Goal: Task Accomplishment & Management: Use online tool/utility

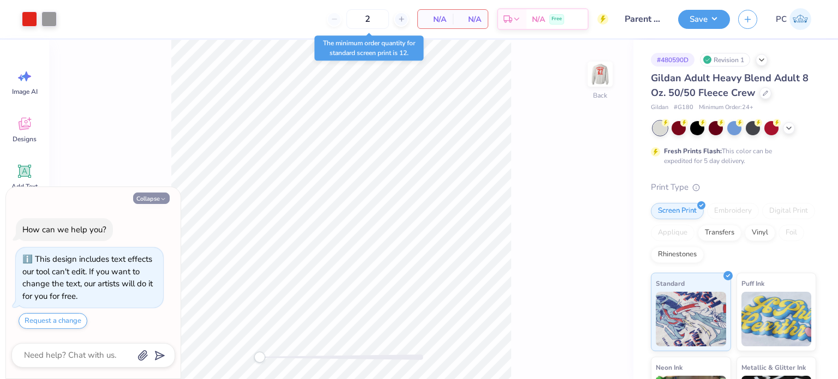
click at [144, 199] on button "Collapse" at bounding box center [151, 197] width 37 height 11
type textarea "x"
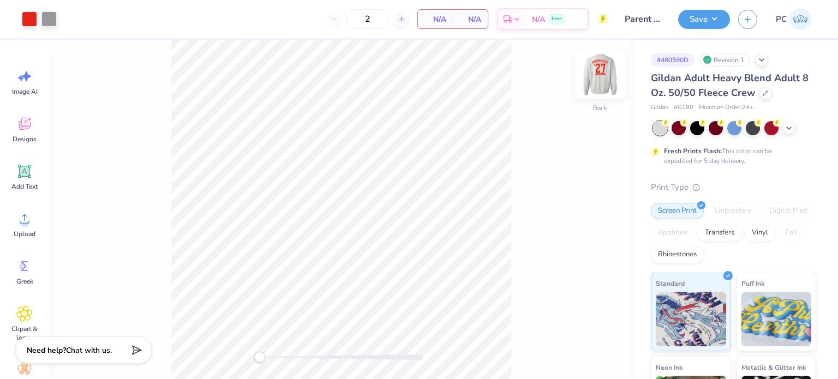
click at [606, 84] on img at bounding box center [600, 74] width 44 height 44
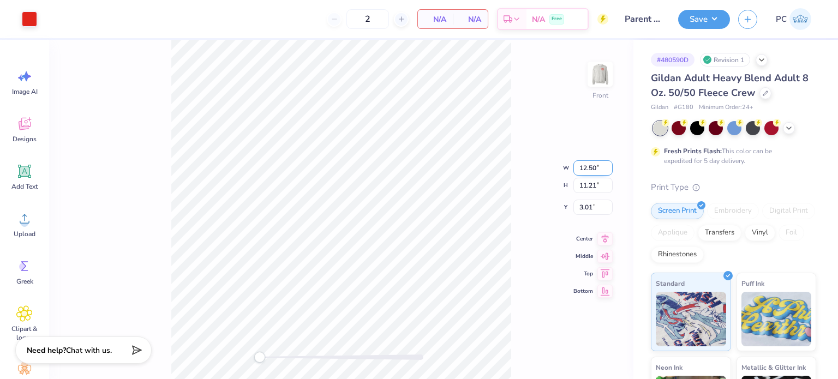
drag, startPoint x: 597, startPoint y: 167, endPoint x: 578, endPoint y: 167, distance: 19.1
click at [578, 167] on input "12.50" at bounding box center [592, 167] width 39 height 15
type input "12"
drag, startPoint x: 592, startPoint y: 200, endPoint x: 574, endPoint y: 200, distance: 18.5
click at [574, 200] on input "3.01" at bounding box center [592, 198] width 39 height 15
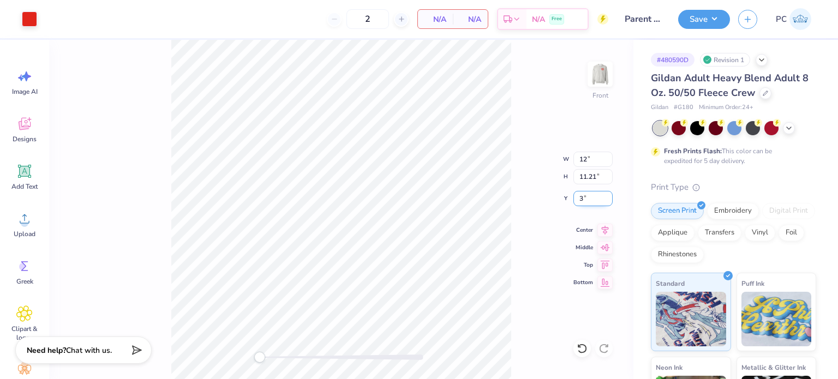
type input "3"
click at [606, 225] on icon at bounding box center [604, 228] width 15 height 13
click at [738, 213] on div "Embroidery" at bounding box center [733, 209] width 52 height 16
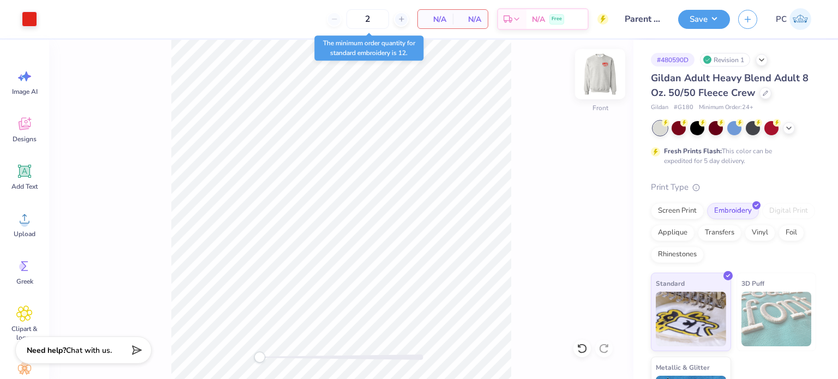
click at [598, 76] on img at bounding box center [600, 74] width 44 height 44
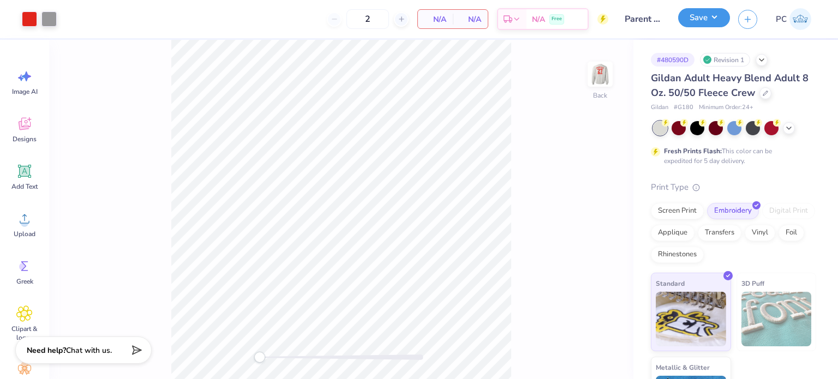
click at [695, 23] on button "Save" at bounding box center [704, 17] width 52 height 19
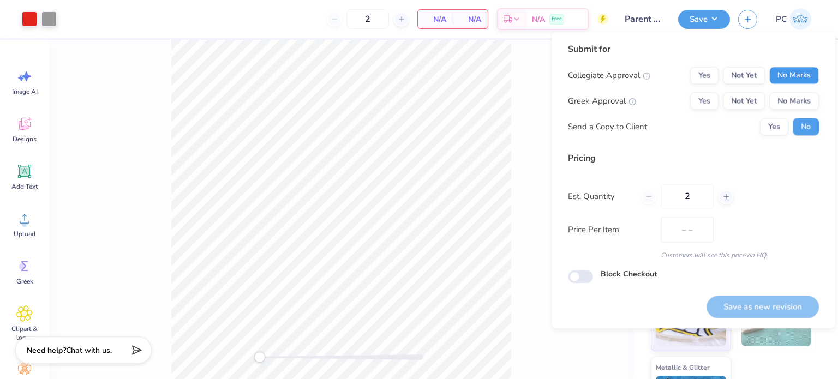
click at [789, 82] on button "No Marks" at bounding box center [794, 75] width 50 height 17
click at [792, 93] on button "No Marks" at bounding box center [794, 100] width 50 height 17
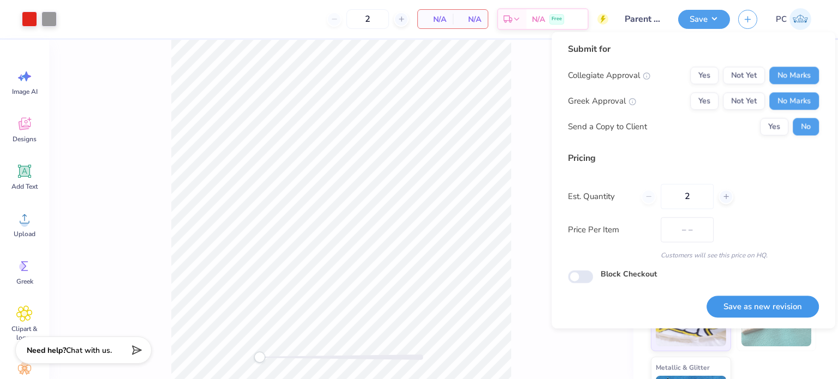
click at [735, 298] on button "Save as new revision" at bounding box center [762, 307] width 112 height 22
type input "$193.83"
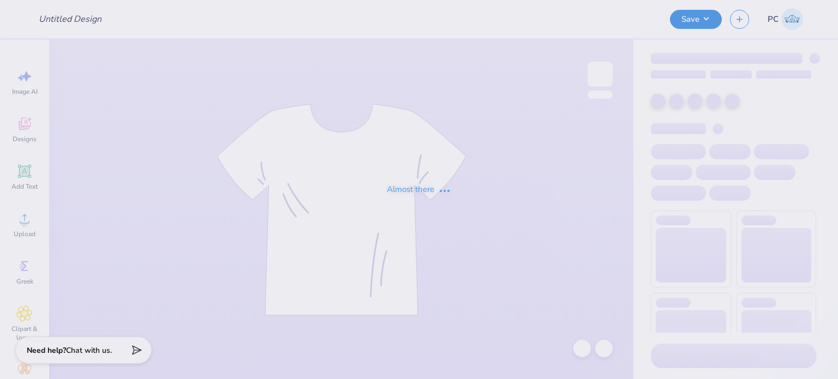
type input "ELM-CNL Beachy Shirt"
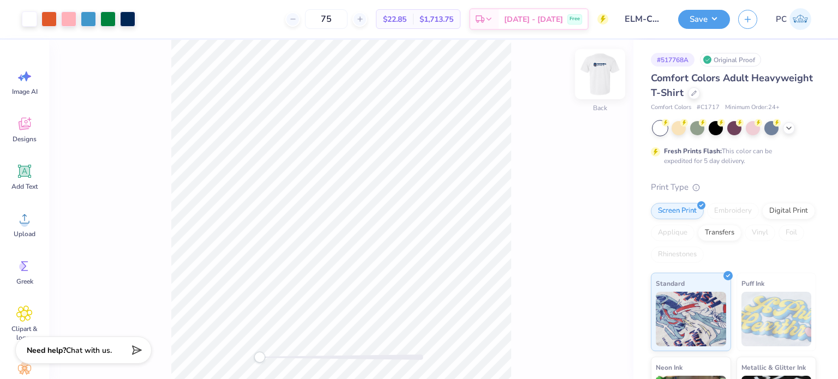
click at [605, 74] on img at bounding box center [600, 74] width 44 height 44
click at [603, 86] on img at bounding box center [600, 74] width 44 height 44
click at [597, 81] on img at bounding box center [600, 74] width 44 height 44
click at [48, 19] on div at bounding box center [48, 17] width 15 height 15
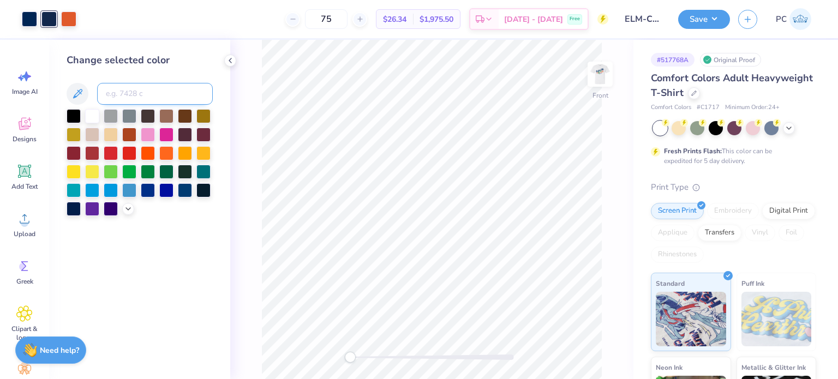
click at [127, 98] on input at bounding box center [155, 94] width 116 height 22
type input "281"
click at [30, 19] on div at bounding box center [29, 17] width 15 height 15
click at [135, 103] on input at bounding box center [155, 94] width 116 height 22
type input "281"
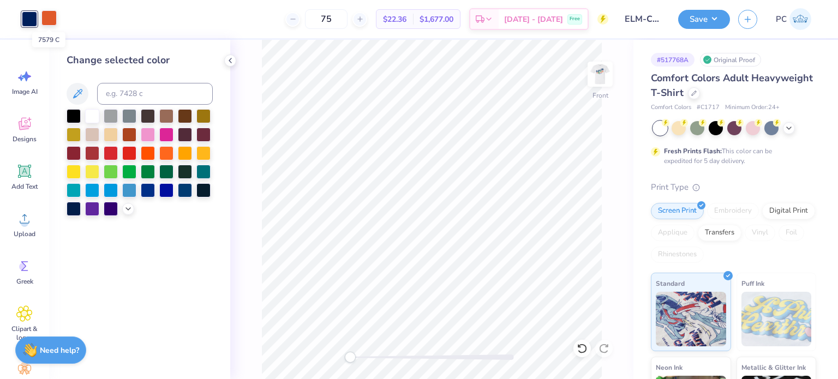
click at [52, 22] on div at bounding box center [48, 17] width 15 height 15
click at [125, 96] on input at bounding box center [155, 94] width 116 height 22
type input "166"
click at [230, 61] on icon at bounding box center [230, 60] width 9 height 9
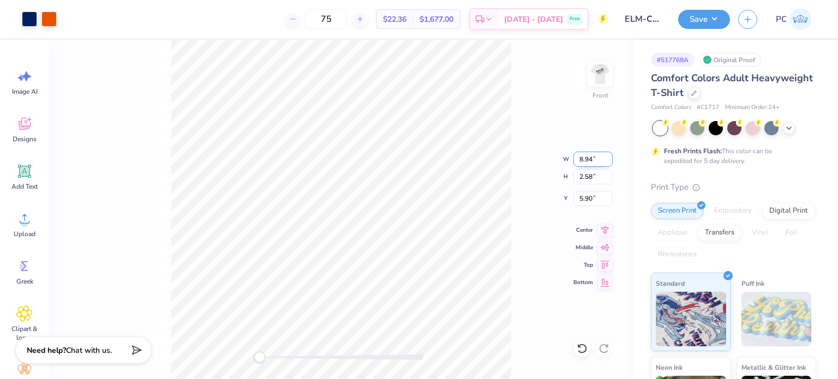
drag, startPoint x: 592, startPoint y: 157, endPoint x: 578, endPoint y: 157, distance: 13.6
click at [578, 157] on input "8.94" at bounding box center [592, 159] width 39 height 15
type input "9"
drag, startPoint x: 595, startPoint y: 198, endPoint x: 580, endPoint y: 198, distance: 15.3
click at [580, 198] on input "5.90" at bounding box center [592, 198] width 39 height 15
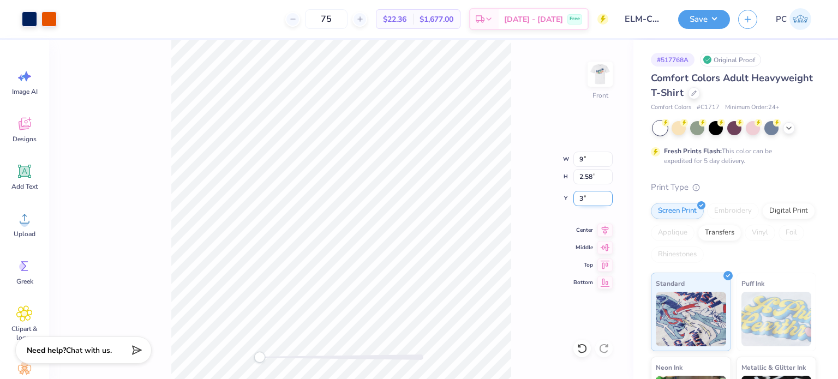
type input "3"
click at [609, 230] on icon at bounding box center [604, 228] width 15 height 13
click at [600, 70] on img at bounding box center [600, 74] width 44 height 44
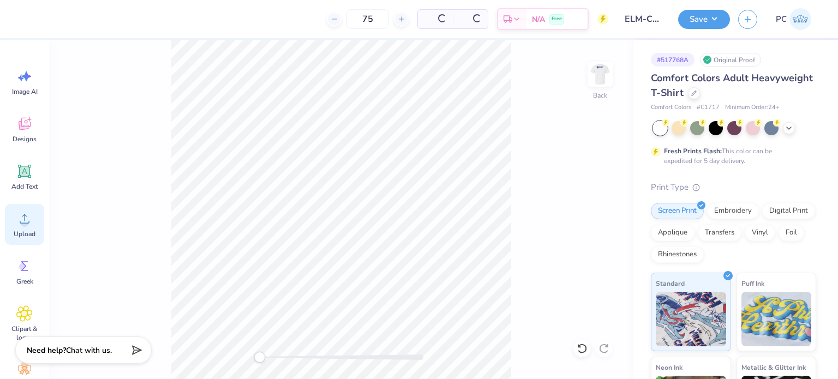
click at [20, 225] on icon at bounding box center [24, 218] width 16 height 16
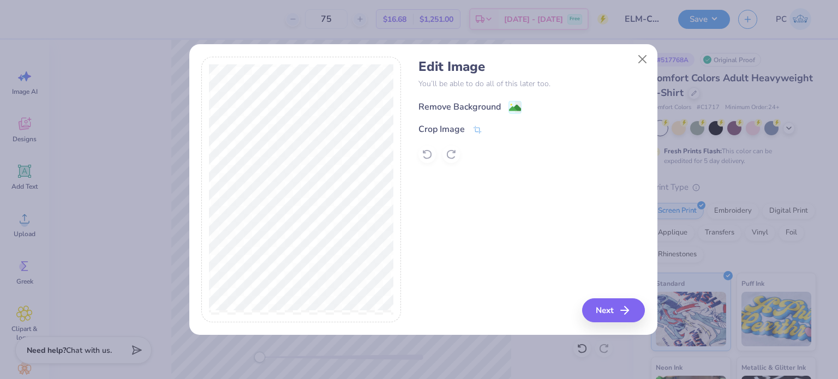
click at [513, 102] on image at bounding box center [515, 108] width 12 height 12
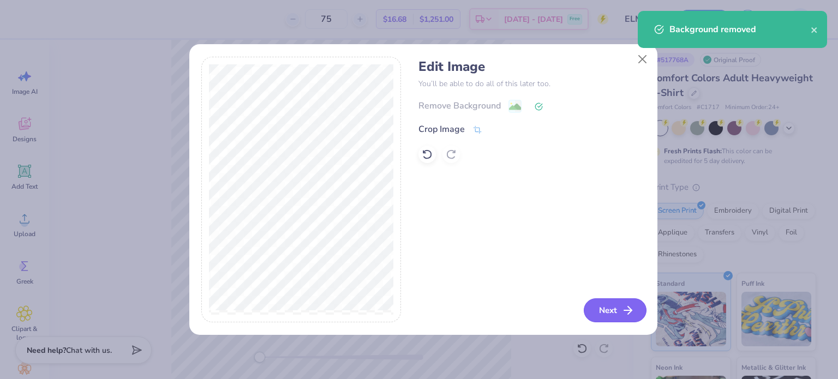
click at [619, 309] on button "Next" at bounding box center [614, 310] width 63 height 24
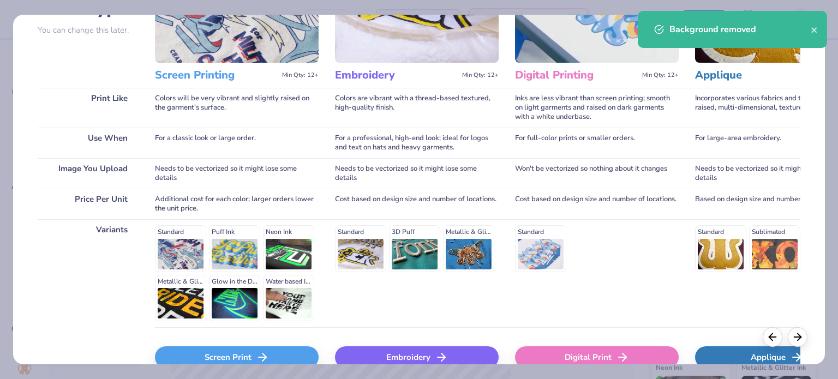
scroll to position [164, 0]
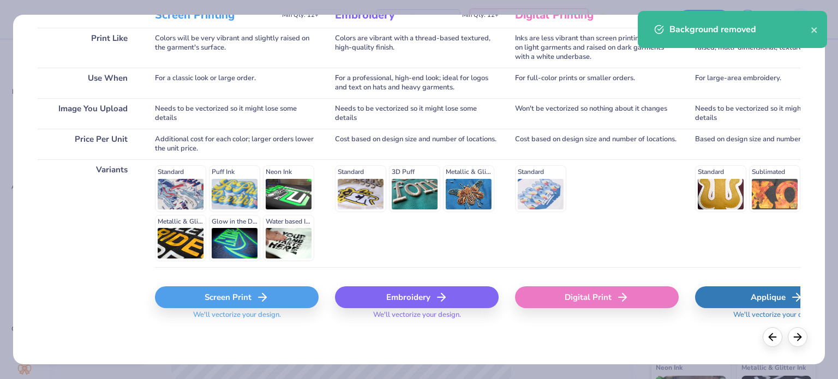
click at [205, 293] on div "Screen Print" at bounding box center [237, 297] width 164 height 22
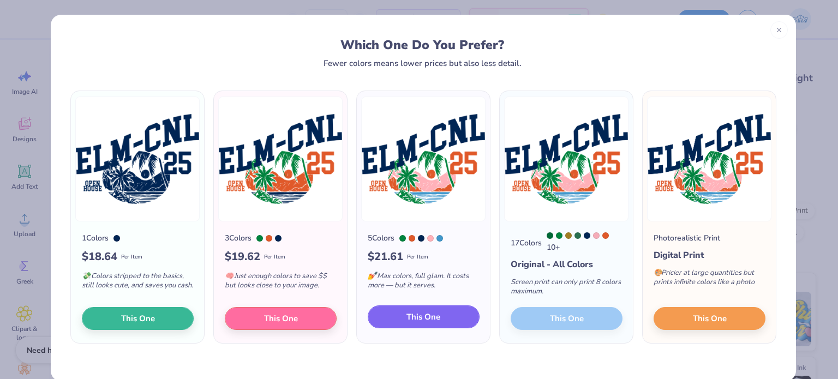
click at [416, 319] on span "This One" at bounding box center [423, 317] width 34 height 13
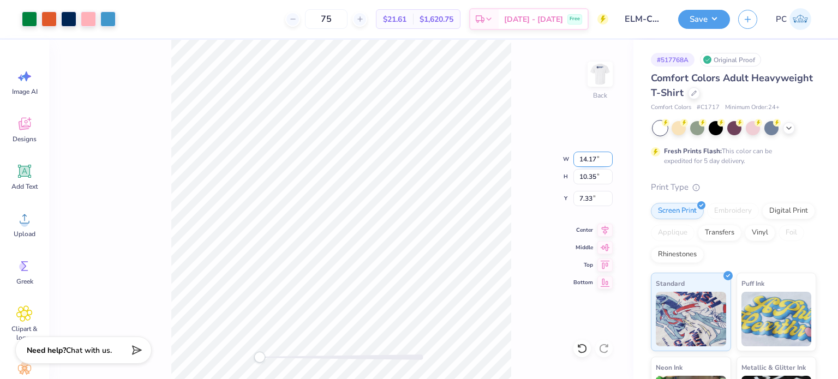
drag, startPoint x: 595, startPoint y: 159, endPoint x: 580, endPoint y: 159, distance: 15.8
click at [580, 159] on input "14.17" at bounding box center [592, 159] width 39 height 15
type input "12"
drag, startPoint x: 593, startPoint y: 200, endPoint x: 578, endPoint y: 198, distance: 15.4
click at [578, 198] on input "7.33" at bounding box center [592, 198] width 39 height 15
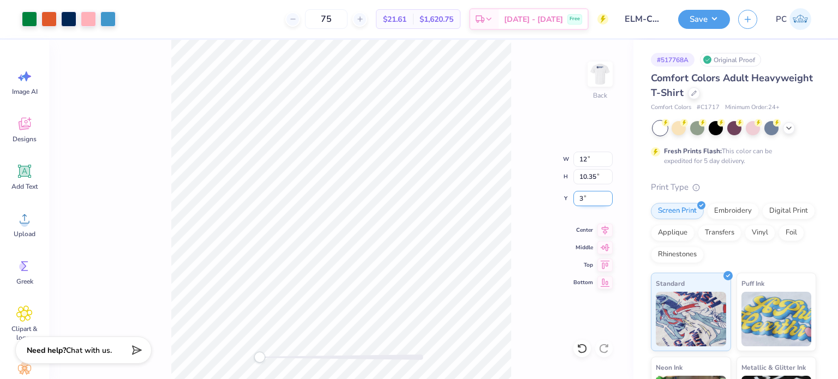
type input "3"
click at [606, 86] on img at bounding box center [600, 74] width 44 height 44
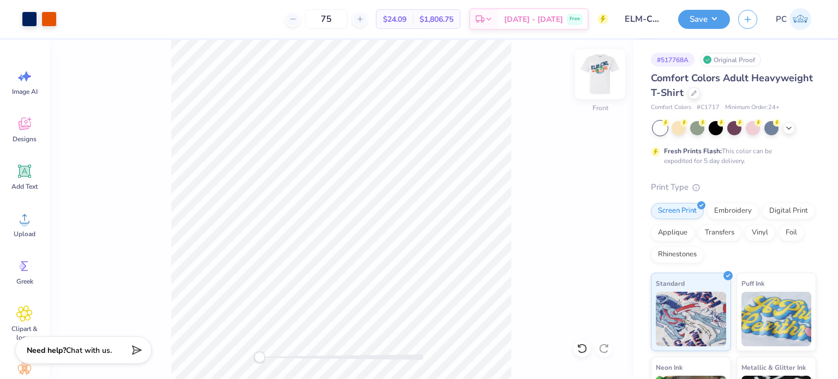
click at [602, 77] on img at bounding box center [600, 74] width 44 height 44
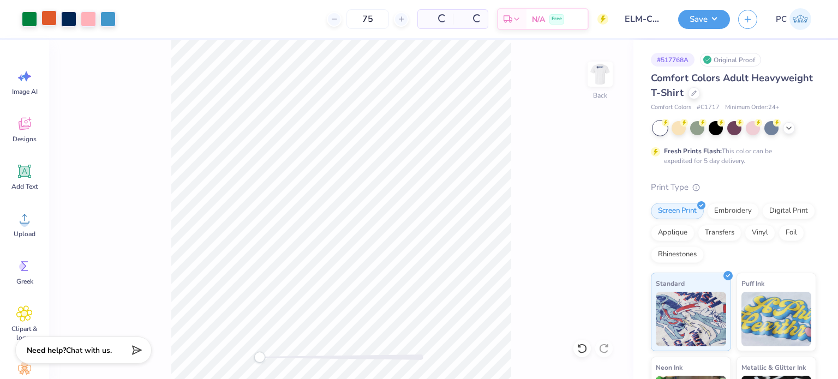
click at [51, 18] on div at bounding box center [48, 17] width 15 height 15
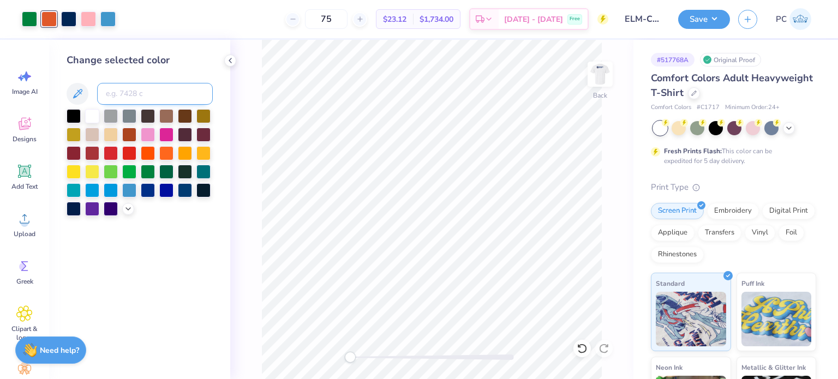
click at [120, 87] on input at bounding box center [155, 94] width 116 height 22
type input "166"
click at [69, 13] on div at bounding box center [68, 17] width 15 height 15
click at [128, 99] on input at bounding box center [155, 94] width 116 height 22
type input "281"
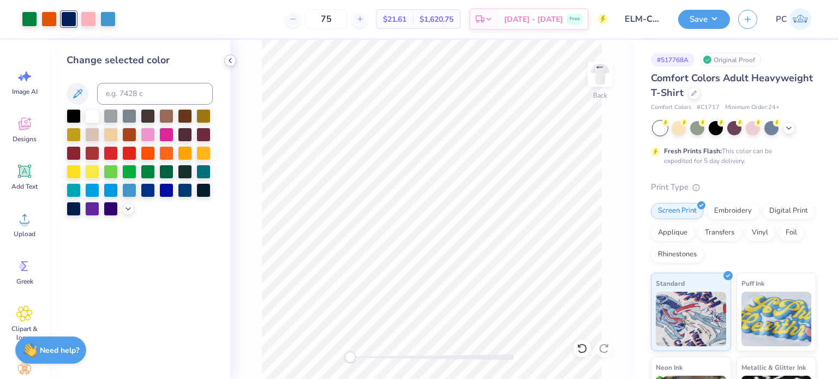
click at [232, 57] on icon at bounding box center [230, 60] width 9 height 9
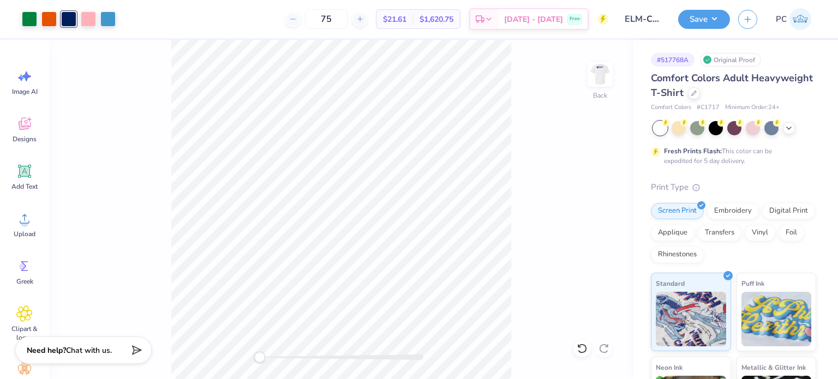
click at [124, 56] on div "Back" at bounding box center [341, 209] width 584 height 339
click at [709, 19] on button "Save" at bounding box center [704, 17] width 52 height 19
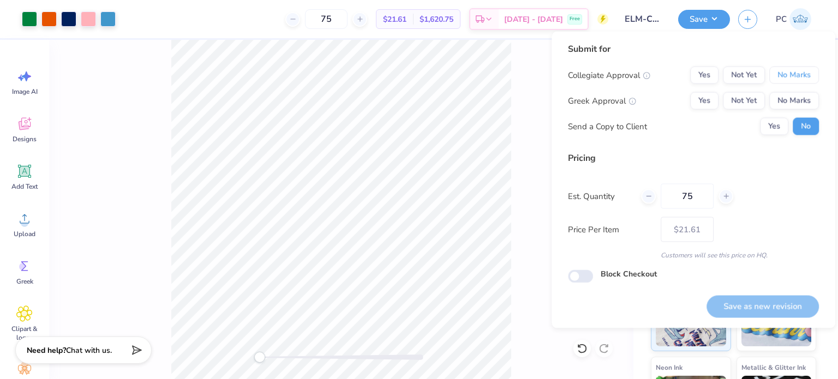
drag, startPoint x: 785, startPoint y: 76, endPoint x: 789, endPoint y: 87, distance: 11.6
click at [785, 76] on button "No Marks" at bounding box center [794, 75] width 50 height 17
click at [707, 75] on button "Yes" at bounding box center [704, 75] width 28 height 17
click at [802, 107] on button "No Marks" at bounding box center [794, 100] width 50 height 17
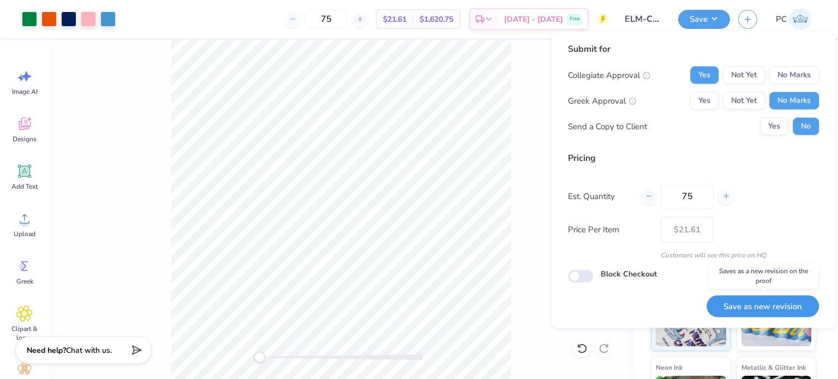
click at [735, 302] on button "Save as new revision" at bounding box center [762, 306] width 112 height 22
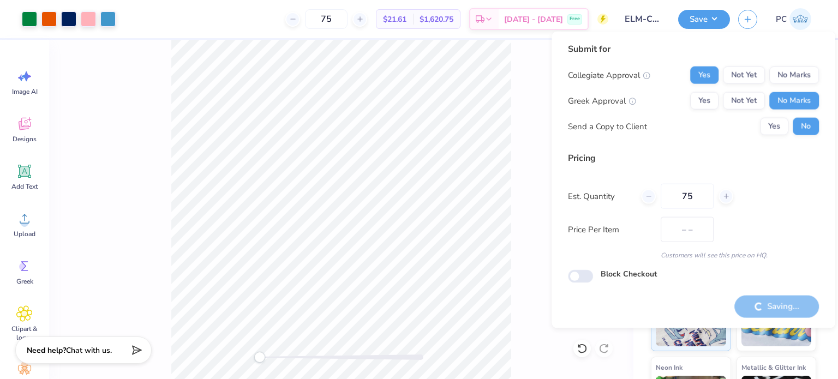
type input "$21.61"
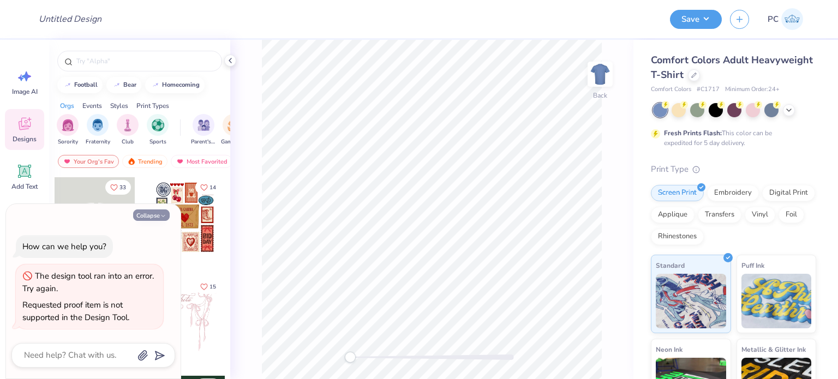
click at [158, 213] on button "Collapse" at bounding box center [151, 214] width 37 height 11
type textarea "x"
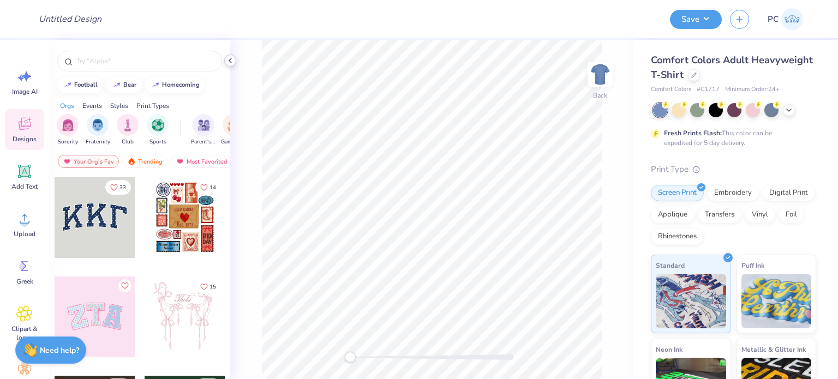
click at [230, 59] on polyline at bounding box center [230, 60] width 2 height 4
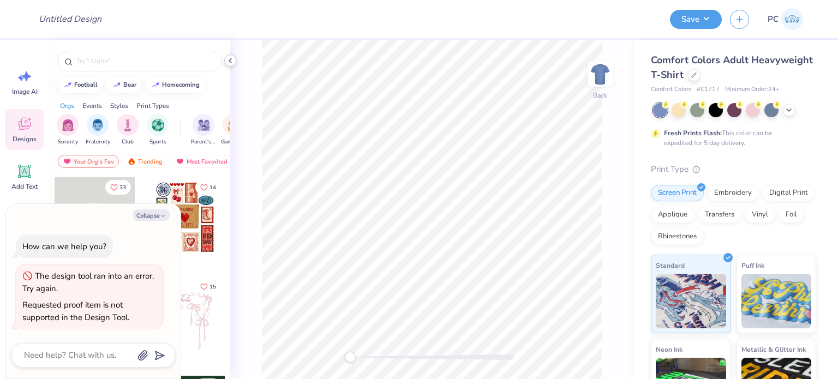
click at [227, 59] on icon at bounding box center [230, 60] width 9 height 9
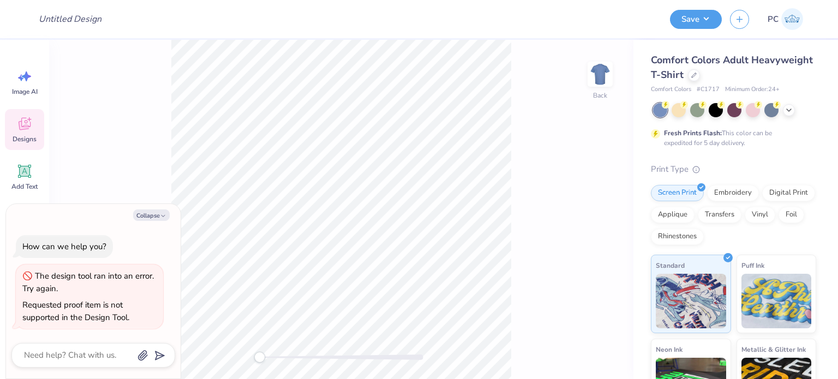
type textarea "x"
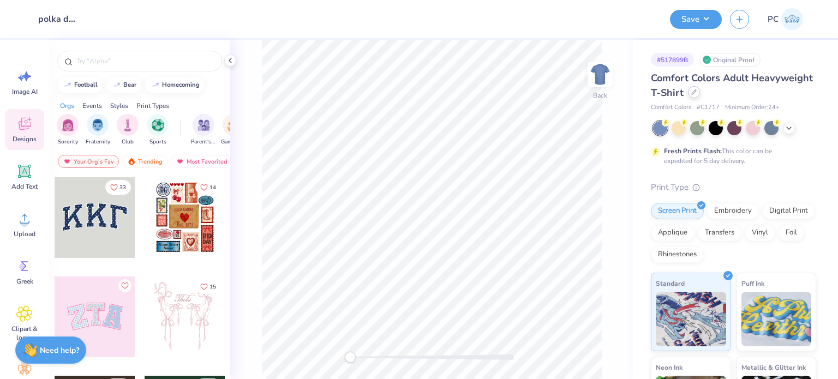
click at [700, 95] on div at bounding box center [694, 92] width 12 height 12
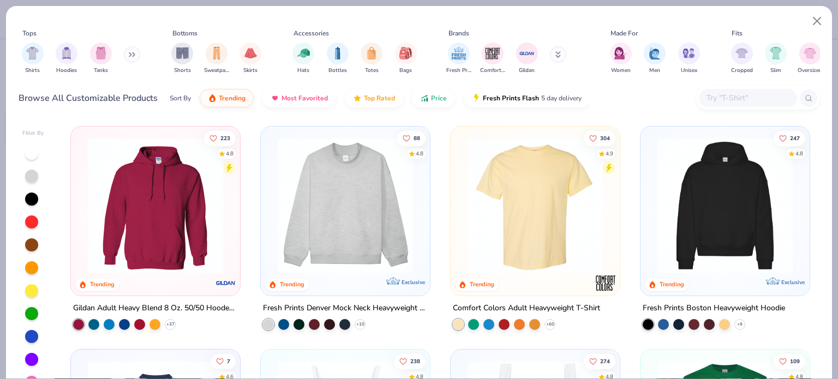
click at [725, 91] on div at bounding box center [748, 98] width 98 height 18
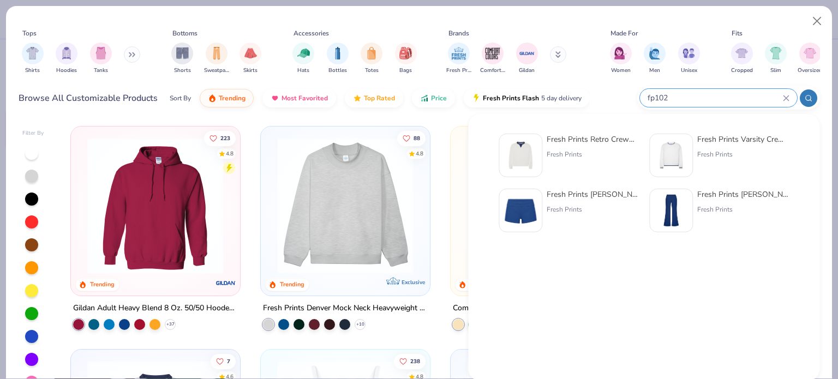
type input "fp102"
click at [531, 146] on img at bounding box center [520, 156] width 34 height 34
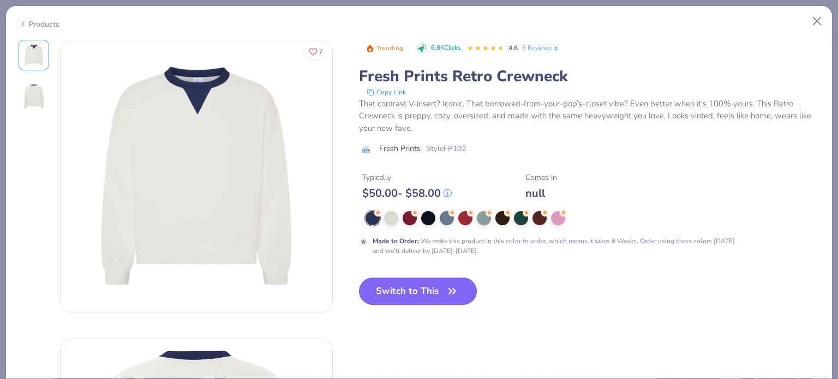
click at [426, 279] on button "Switch to This" at bounding box center [418, 291] width 118 height 27
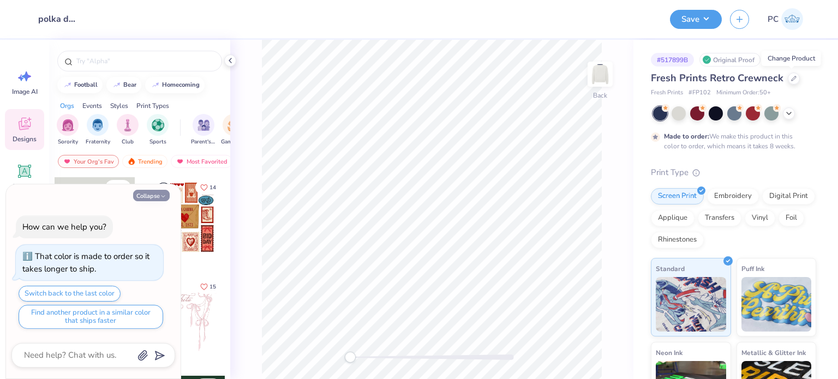
click at [148, 194] on button "Collapse" at bounding box center [151, 195] width 37 height 11
type textarea "x"
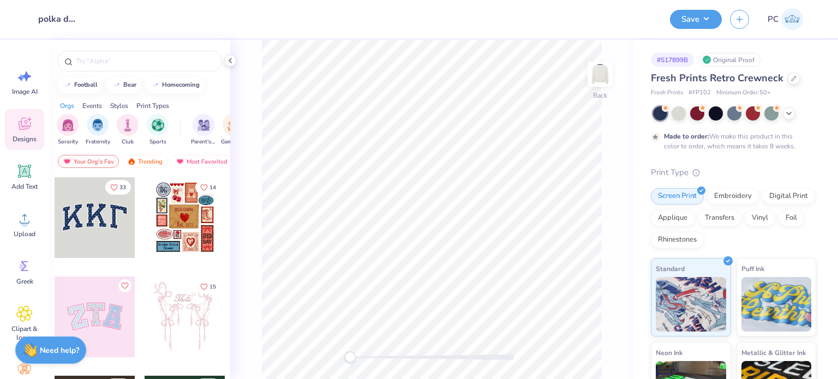
click at [74, 232] on div at bounding box center [95, 217] width 81 height 81
click at [23, 230] on span "Upload" at bounding box center [25, 234] width 22 height 9
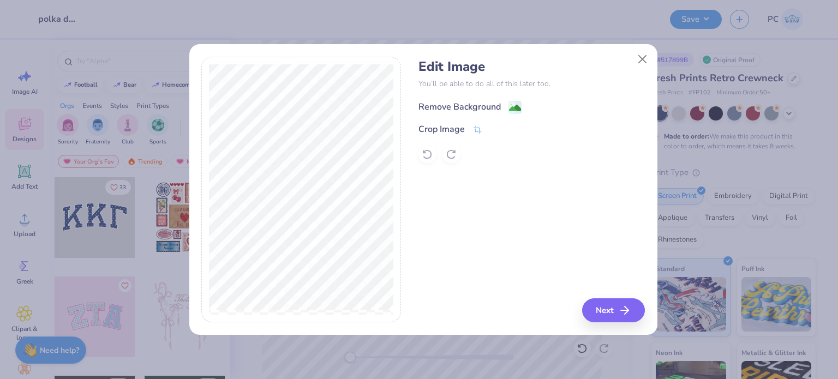
click at [513, 104] on image at bounding box center [515, 108] width 12 height 12
click at [608, 311] on div "Edit Image You’ll be able to do all of this later too. Remove Background Crop I…" at bounding box center [531, 190] width 226 height 266
click at [645, 57] on body "Design Title polka dots Save PC Image AI Designs Add Text Upload Greek Clipart …" at bounding box center [419, 189] width 838 height 379
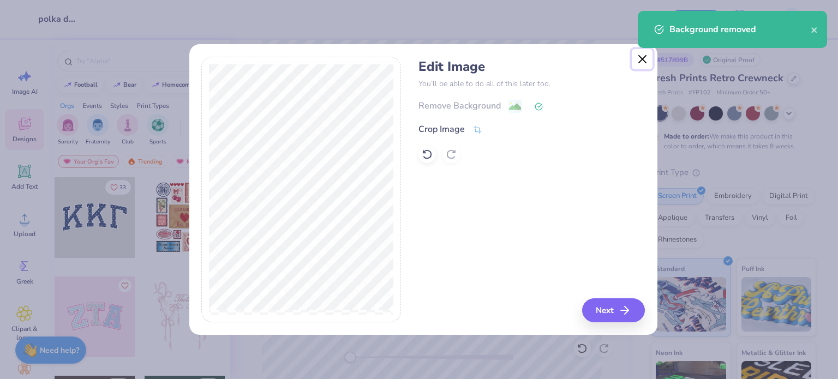
click at [643, 59] on button "Close" at bounding box center [641, 59] width 21 height 21
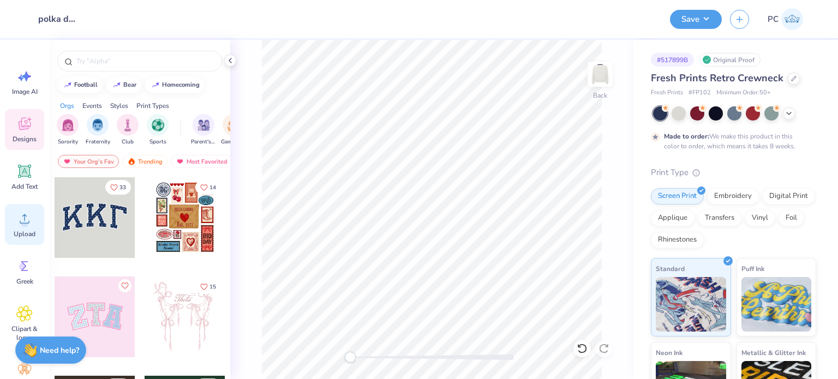
click at [20, 220] on icon at bounding box center [24, 218] width 16 height 16
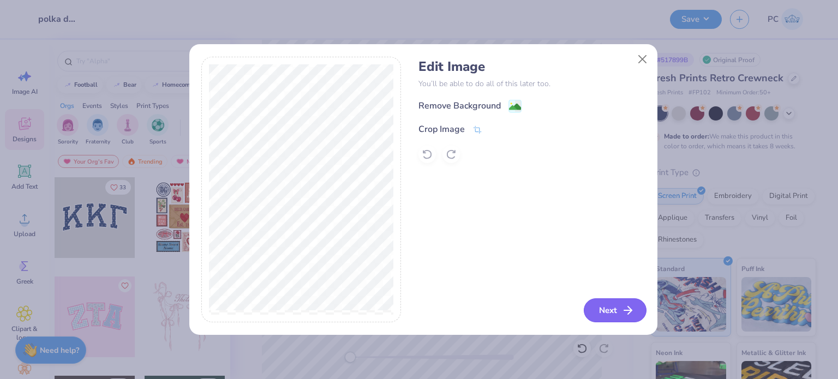
click at [617, 314] on button "Next" at bounding box center [614, 310] width 63 height 24
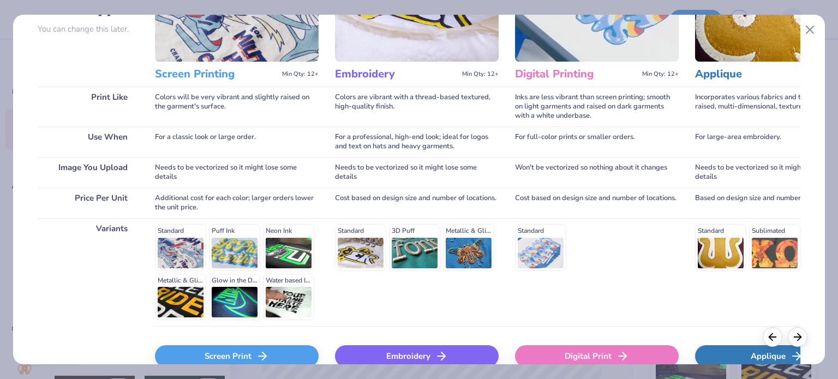
scroll to position [164, 0]
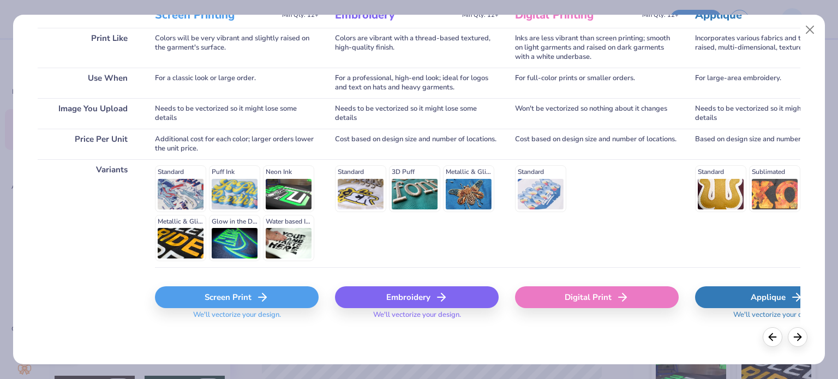
click at [225, 298] on div "Screen Print" at bounding box center [237, 297] width 164 height 22
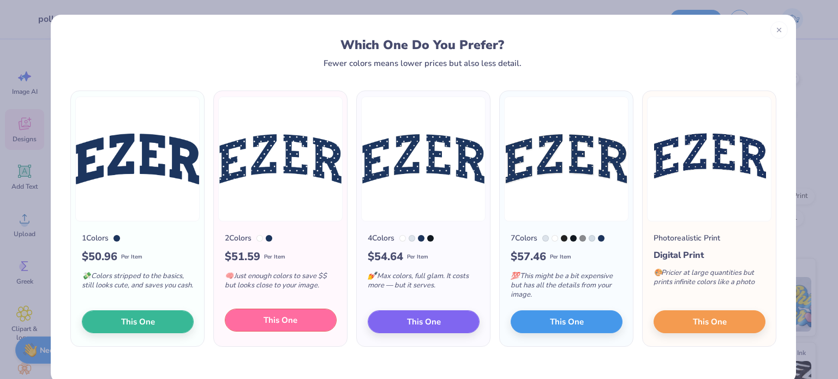
click at [293, 321] on button "This One" at bounding box center [281, 320] width 112 height 23
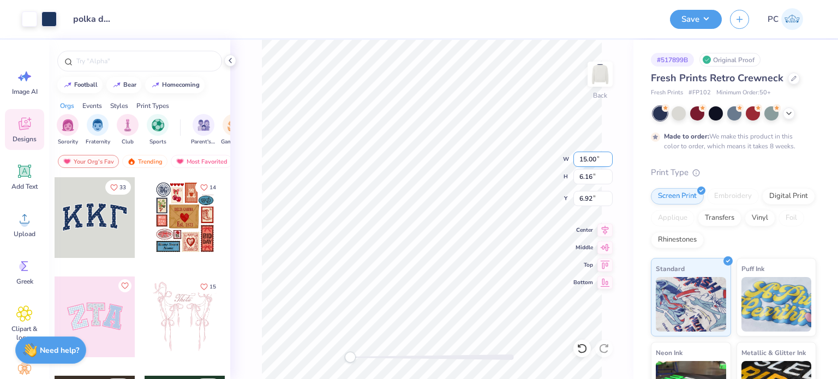
drag, startPoint x: 597, startPoint y: 158, endPoint x: 579, endPoint y: 158, distance: 18.0
click at [579, 158] on input "15.00" at bounding box center [592, 159] width 39 height 15
type input "10"
drag, startPoint x: 596, startPoint y: 159, endPoint x: 579, endPoint y: 159, distance: 17.4
click at [579, 159] on input "6.67" at bounding box center [592, 159] width 39 height 15
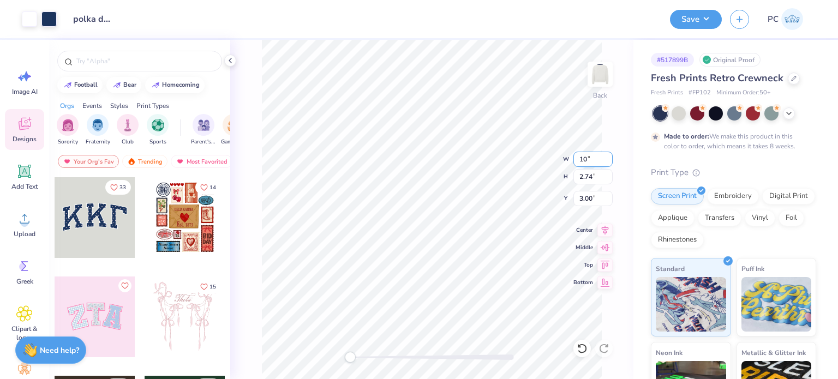
type input "10"
click at [601, 161] on input "15.00" at bounding box center [592, 159] width 39 height 15
type input "10"
click at [603, 161] on input "10.45" at bounding box center [592, 159] width 39 height 15
type input "10"
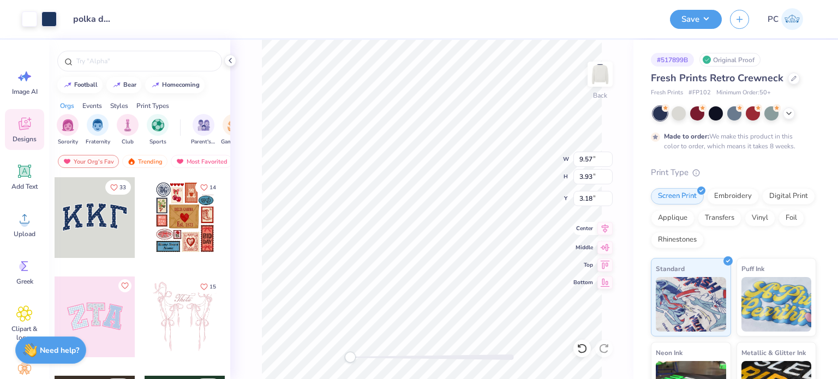
click at [607, 225] on icon at bounding box center [604, 228] width 7 height 9
drag, startPoint x: 595, startPoint y: 203, endPoint x: 579, endPoint y: 200, distance: 17.2
click at [579, 200] on input "3.18" at bounding box center [592, 198] width 39 height 15
type input "3"
click at [606, 228] on icon at bounding box center [604, 228] width 15 height 13
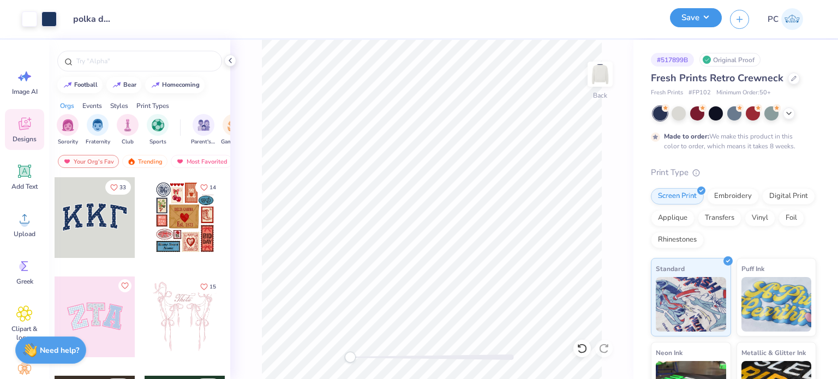
click at [689, 18] on button "Save" at bounding box center [696, 17] width 52 height 19
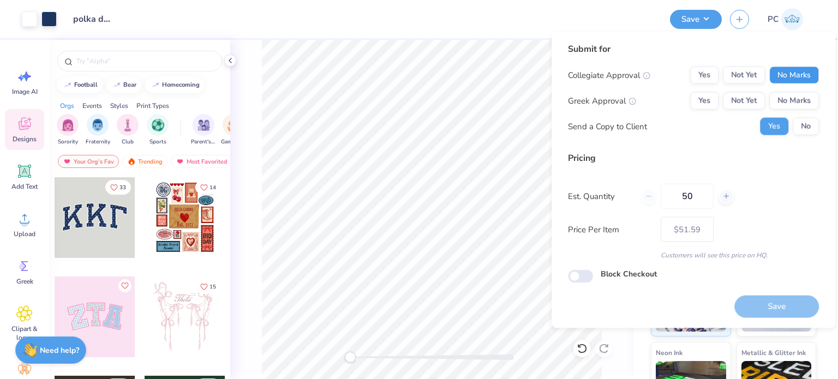
click at [790, 77] on button "No Marks" at bounding box center [794, 75] width 50 height 17
drag, startPoint x: 797, startPoint y: 99, endPoint x: 822, endPoint y: 149, distance: 56.3
click at [805, 115] on div "Collegiate Approval Yes Not Yet No Marks Greek Approval Yes Not Yet No Marks Se…" at bounding box center [693, 101] width 251 height 69
click at [833, 166] on div "Submit for Collegiate Approval Yes Not Yet No Marks Greek Approval Yes Not Yet …" at bounding box center [693, 180] width 284 height 297
click at [812, 122] on button "No" at bounding box center [805, 126] width 26 height 17
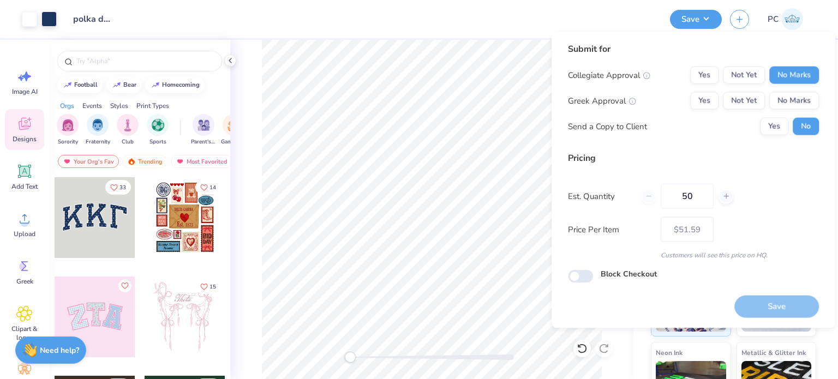
click at [800, 100] on button "No Marks" at bounding box center [794, 100] width 50 height 17
click at [768, 300] on button "Save" at bounding box center [776, 306] width 85 height 22
type input "– –"
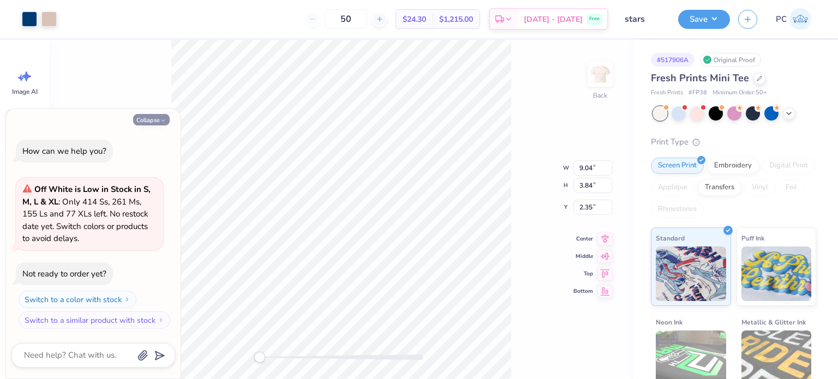
click at [159, 115] on button "Collapse" at bounding box center [151, 119] width 37 height 11
type textarea "x"
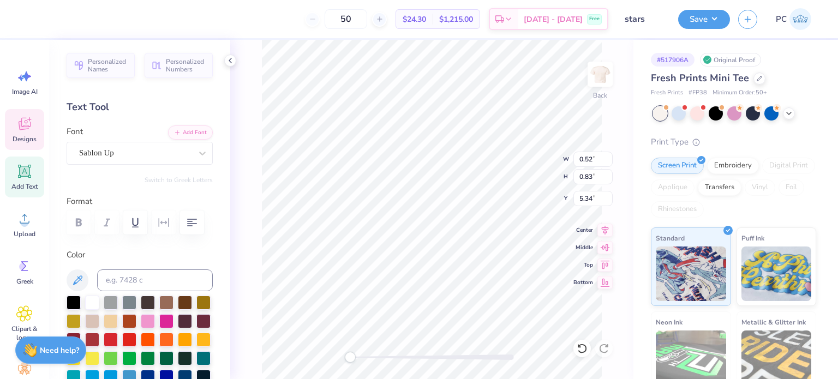
type input "0.45"
type input "0.81"
type input "5.35"
type input "0.52"
type input "0.69"
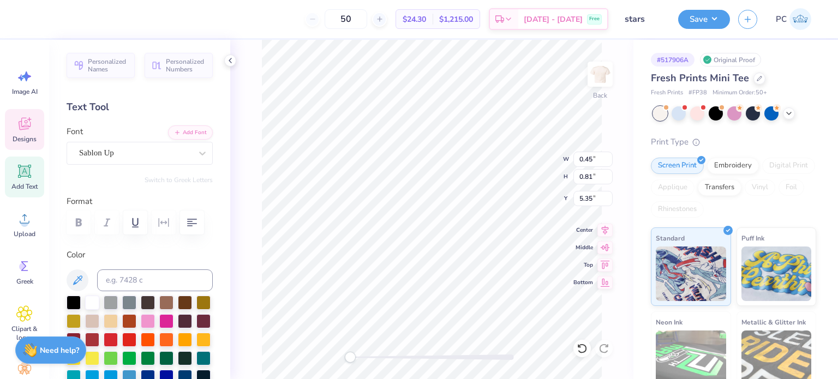
type input "5.41"
type input "0.41"
type input "0.64"
type input "5.43"
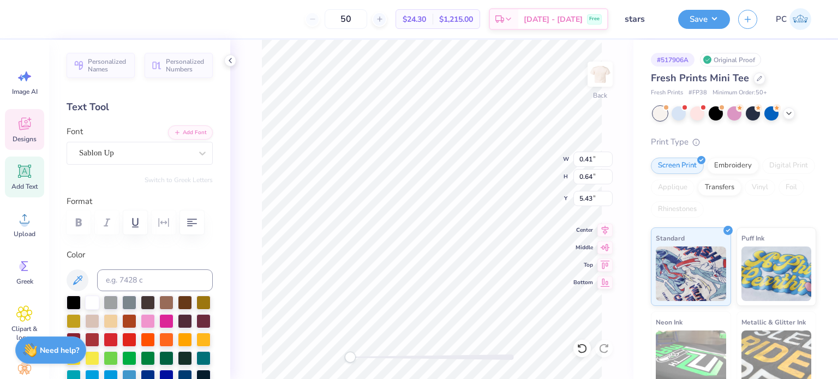
type input "2.61"
type input "0.91"
type input "5.29"
type input "0.52"
type input "0.83"
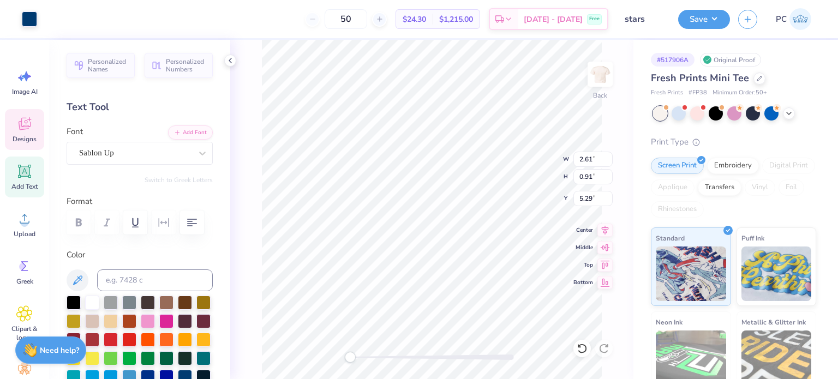
type input "5.34"
click at [602, 228] on icon at bounding box center [604, 228] width 15 height 13
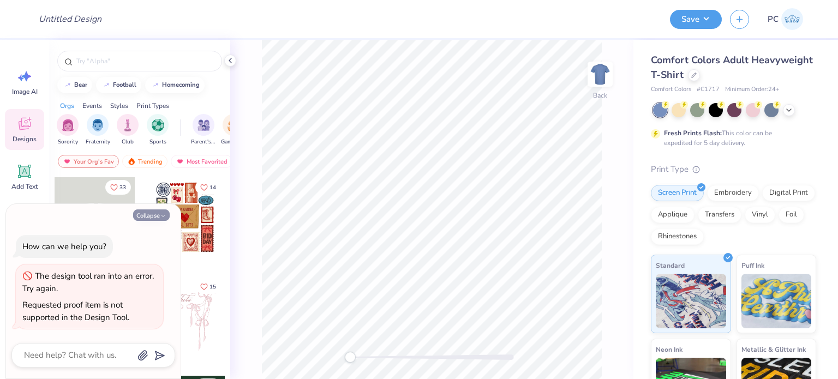
click at [148, 216] on button "Collapse" at bounding box center [151, 214] width 37 height 11
type textarea "x"
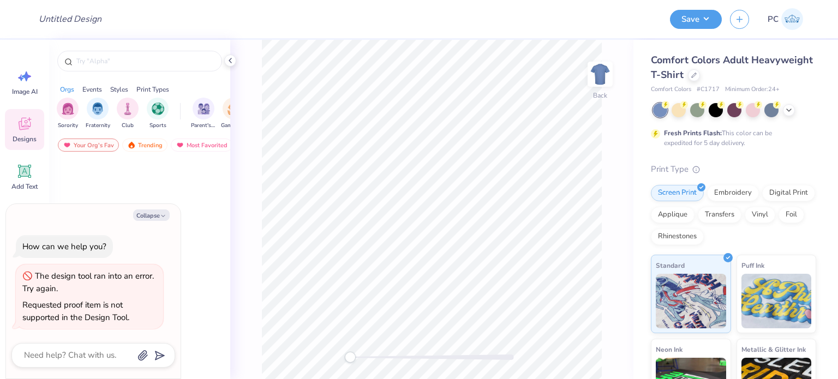
type textarea "x"
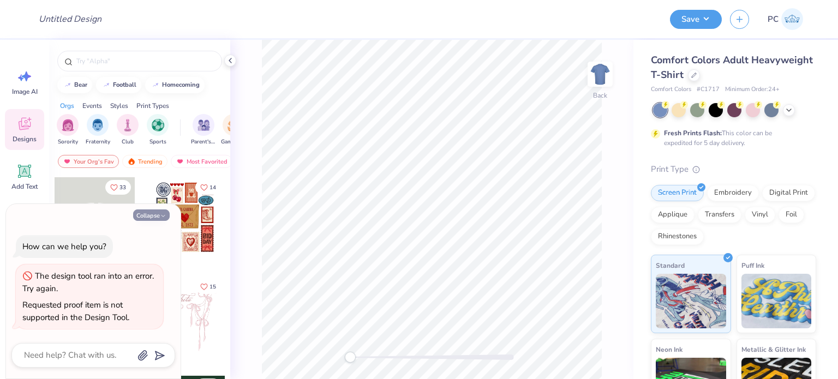
click at [153, 211] on button "Collapse" at bounding box center [151, 214] width 37 height 11
type textarea "x"
